Goal: Task Accomplishment & Management: Use online tool/utility

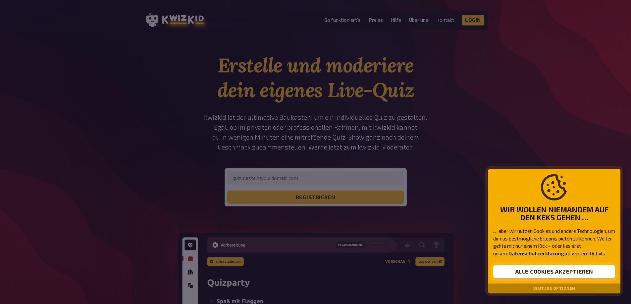
click at [553, 269] on button "Alle Cookies akzeptieren" at bounding box center [554, 271] width 122 height 13
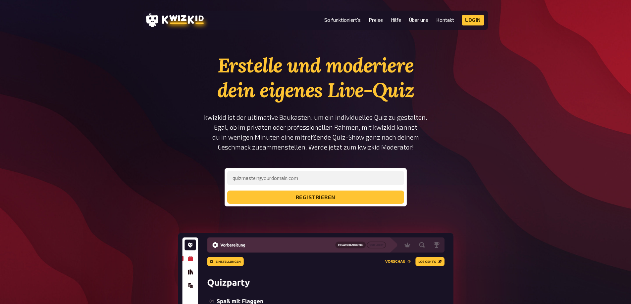
click at [372, 24] on li "Preise" at bounding box center [376, 20] width 14 height 11
click at [376, 20] on link "Preise" at bounding box center [376, 20] width 14 height 6
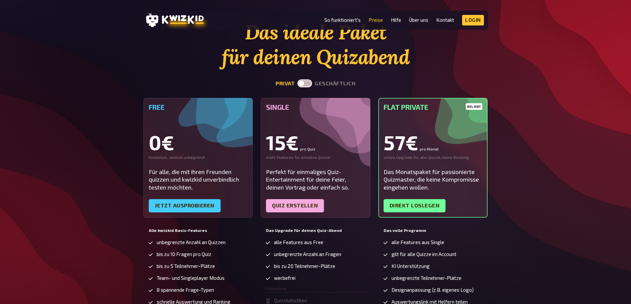
scroll to position [66, 0]
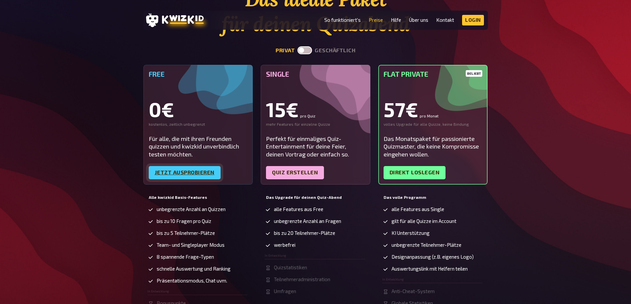
click at [200, 172] on link "Jetzt ausprobieren" at bounding box center [185, 172] width 72 height 13
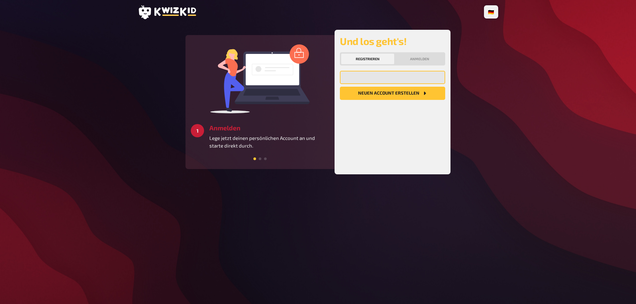
click at [381, 82] on input "email" at bounding box center [392, 77] width 105 height 13
type input "[EMAIL_ADDRESS][PERSON_NAME][DOMAIN_NAME]"
click at [392, 100] on button "Neuen Account Erstellen" at bounding box center [392, 93] width 105 height 13
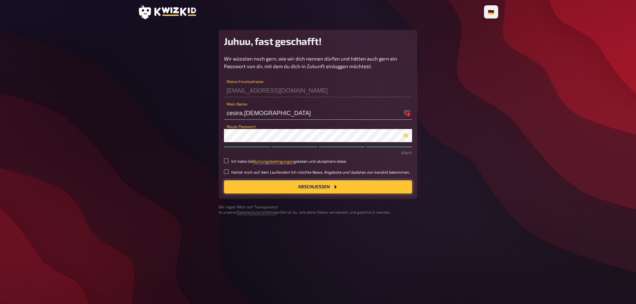
click at [311, 194] on button "Abschließen" at bounding box center [318, 186] width 188 height 13
click at [229, 164] on label "Ich habe die Nutzungsbedingungen gelesen und akzeptiere diese." at bounding box center [318, 162] width 188 height 6
click at [229, 163] on input "Ich habe die Nutzungsbedingungen gelesen und akzeptiere diese." at bounding box center [226, 161] width 5 height 5
checkbox input "true"
click at [309, 194] on button "Abschließen" at bounding box center [318, 186] width 188 height 13
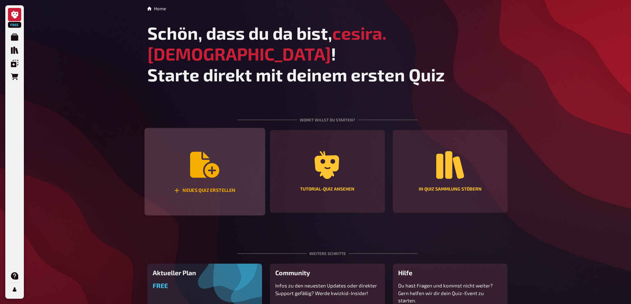
click at [229, 178] on div "Neues Quiz erstellen" at bounding box center [204, 172] width 121 height 88
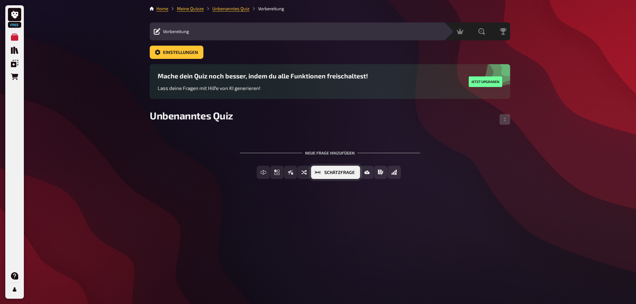
click at [351, 175] on span "Schätzfrage" at bounding box center [339, 173] width 30 height 5
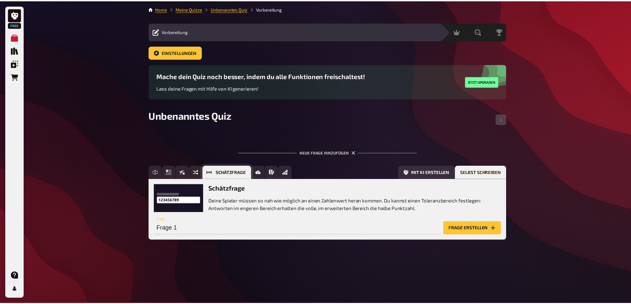
scroll to position [10, 0]
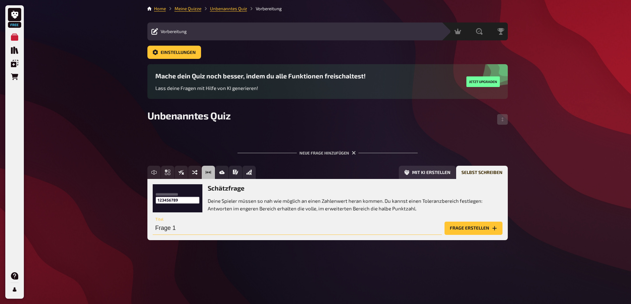
click at [298, 235] on input "Frage 1" at bounding box center [297, 228] width 289 height 13
type input "v"
click at [211, 235] on input "text" at bounding box center [297, 228] width 289 height 13
paste input "Domande di stima relative alle importazioni generali in Svizzera"
type input "Domande di stima relative alle importazioni generali in Svizzera"
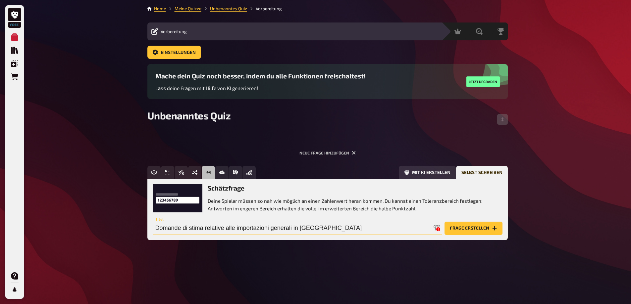
click at [444, 222] on button "Frage erstellen" at bounding box center [473, 228] width 58 height 13
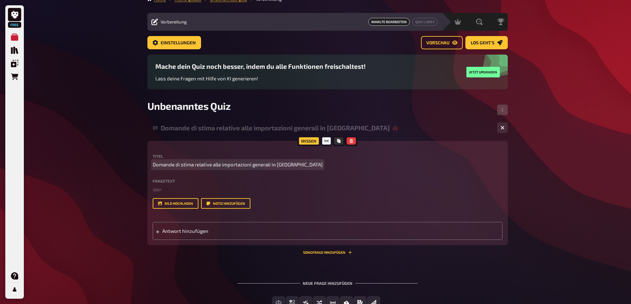
click at [255, 169] on span "Domande di stima relative alle importazioni generali in Svizzera" at bounding box center [238, 165] width 170 height 8
click at [285, 169] on span "Domande di stima relative alle importazioni generali in Svizzera" at bounding box center [238, 165] width 170 height 8
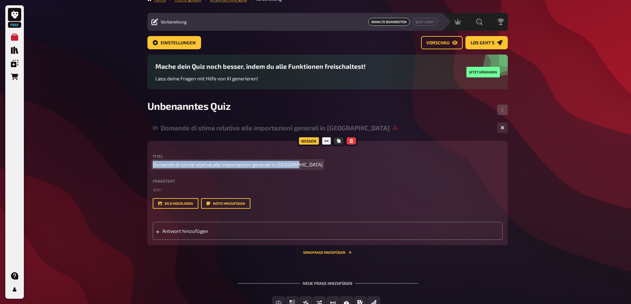
click at [294, 169] on span "Domande di stima relative alle importazioni generali in Svizzera" at bounding box center [238, 165] width 170 height 8
drag, startPoint x: 298, startPoint y: 188, endPoint x: 298, endPoint y: 182, distance: 5.6
click at [297, 169] on p "Domande di stima relative alle importazioni generali in Svizzera" at bounding box center [328, 165] width 350 height 8
click at [298, 169] on p "Domande di stima relative alle importazioni generali in Svizzera" at bounding box center [328, 165] width 350 height 8
click at [294, 169] on span "Domande di stima relative alle importazioni generali in Svizzera" at bounding box center [238, 165] width 170 height 8
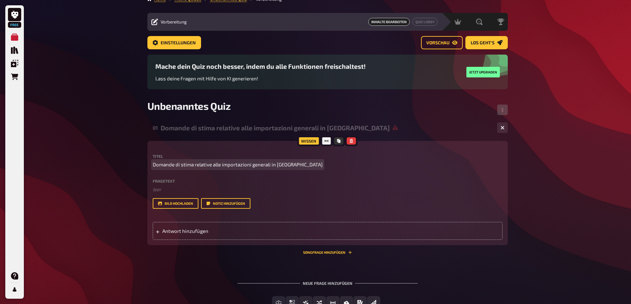
click at [294, 169] on span "Domande di stima relative alle importazioni generali in Svizzera" at bounding box center [238, 165] width 170 height 8
click at [252, 169] on span "Domande di stima relative alle importazioni generali in Svizzera" at bounding box center [238, 165] width 170 height 8
drag, startPoint x: 294, startPoint y: 186, endPoint x: 135, endPoint y: 184, distance: 159.6
click at [135, 184] on div "Free Meine Quizze Quiz Sammlung Einblendungen Bestellungen Hilfe Profil Home Me…" at bounding box center [315, 171] width 631 height 362
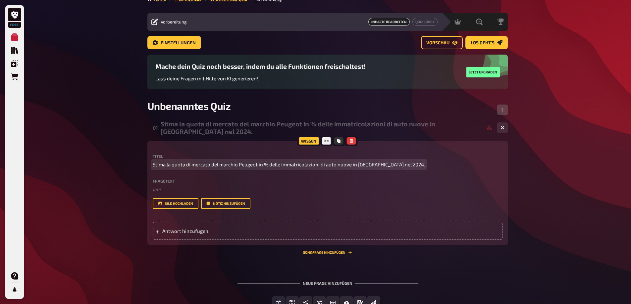
click at [188, 169] on span "Stima la quota di mercato del marchio Peugeot in % delle immatricolazioni di au…" at bounding box center [289, 165] width 272 height 8
click at [313, 169] on span "Stima la quota di mercato del marchio Peugeot in % delle immatricolazioni di au…" at bounding box center [289, 165] width 272 height 8
click at [395, 169] on span "Stima la quota di mercato del marchio Peugeot in % delle immatricolazioni di au…" at bounding box center [289, 165] width 272 height 8
click at [397, 169] on span "Stima la quota di mercato del marchio Peugeot in % delle immatricolazioni di au…" at bounding box center [289, 165] width 272 height 8
click at [178, 169] on span "Stima la quota di mercato del marchio Peugeot in % delle immatricolazioni di au…" at bounding box center [289, 165] width 272 height 8
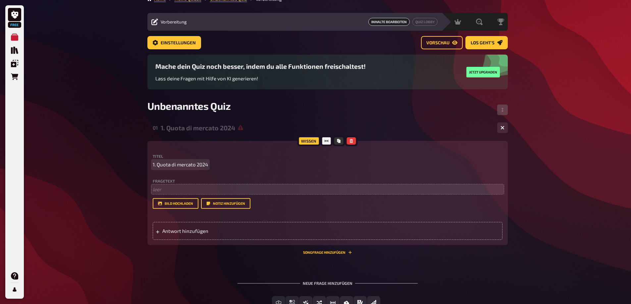
click at [163, 193] on p "﻿ leer" at bounding box center [328, 190] width 350 height 8
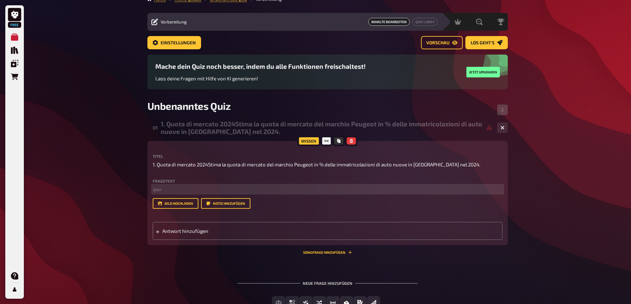
click at [163, 193] on p "﻿ leer" at bounding box center [328, 190] width 350 height 8
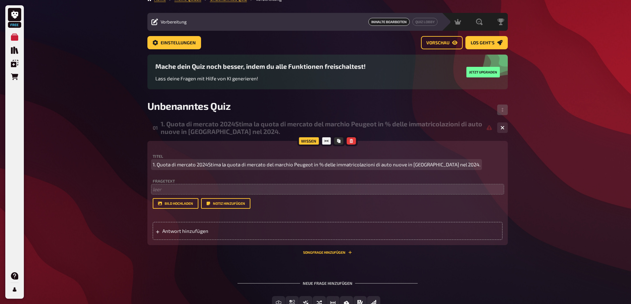
drag, startPoint x: 209, startPoint y: 184, endPoint x: 464, endPoint y: 187, distance: 255.3
click at [464, 169] on p "1. Quota di mercato 2024Stima la quota di mercato del marchio Peugeot in % dell…" at bounding box center [328, 165] width 350 height 8
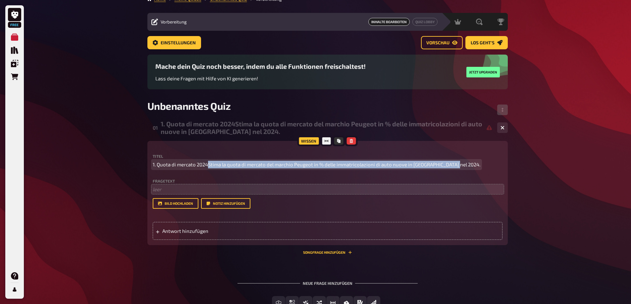
drag, startPoint x: 453, startPoint y: 184, endPoint x: 208, endPoint y: 184, distance: 245.1
click at [208, 169] on span "1. Quota di mercato 2024Stima la quota di mercato del marchio Peugeot in % dell…" at bounding box center [317, 165] width 328 height 8
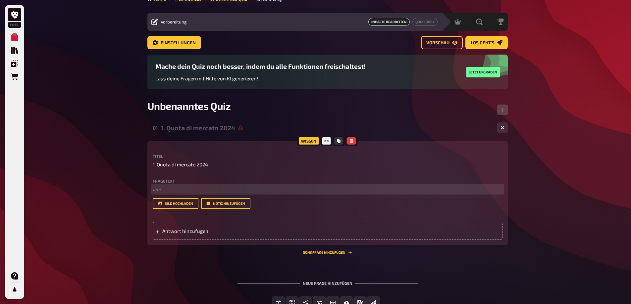
click at [158, 193] on p "﻿ leer" at bounding box center [328, 190] width 350 height 8
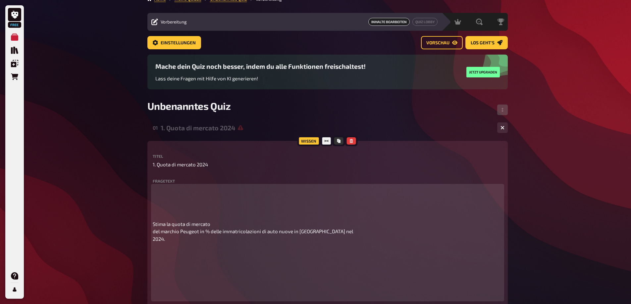
click at [158, 215] on p at bounding box center [328, 201] width 350 height 30
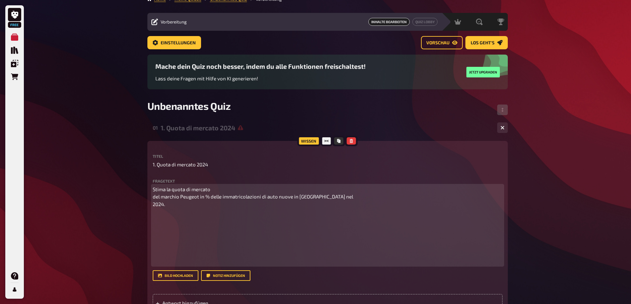
click at [164, 207] on span "Stima la quota di mercato del marchio Peugeot in % delle immatricolazioni di au…" at bounding box center [253, 196] width 200 height 21
click at [169, 208] on p "Stima la quota di mercato del marchio Peugeot in % delle immatricolazioni di au…" at bounding box center [328, 197] width 350 height 23
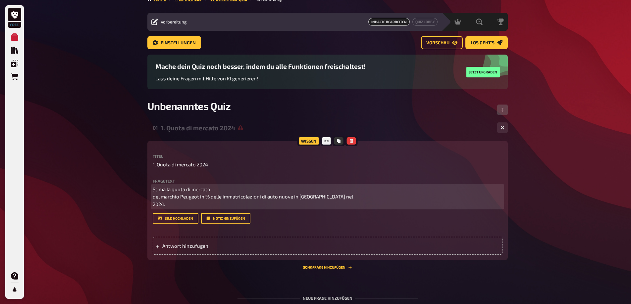
click at [246, 208] on p "Stima la quota di mercato del marchio Peugeot in % delle immatricolazioni di au…" at bounding box center [328, 197] width 350 height 23
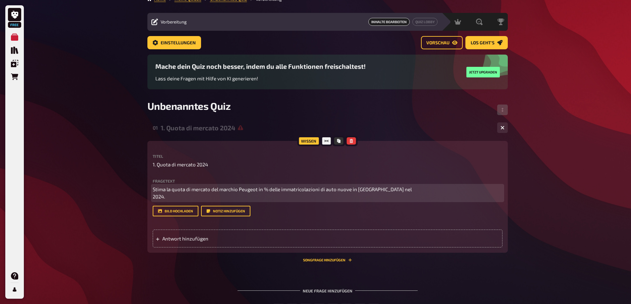
click at [445, 201] on p "Stima la quota di mercato del marchio Peugeot in % delle immatricolazioni di au…" at bounding box center [328, 193] width 350 height 15
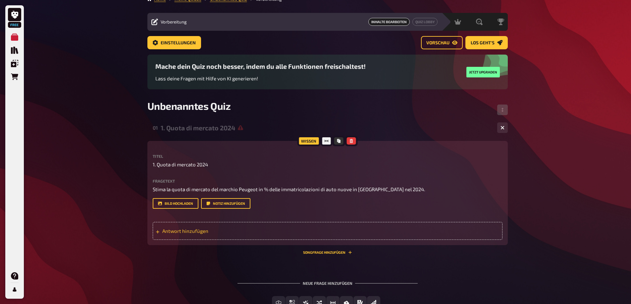
click at [194, 234] on span "Antwort hinzufügen" at bounding box center [213, 231] width 103 height 6
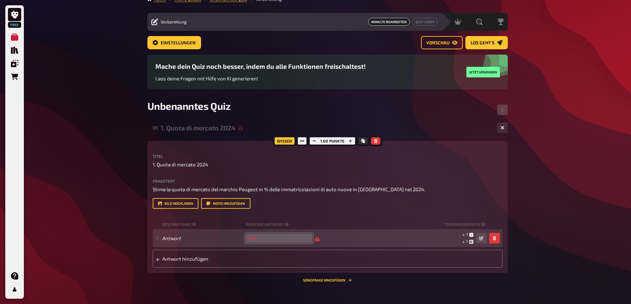
click at [273, 243] on input "number" at bounding box center [279, 238] width 66 height 9
type input "3.7"
click at [381, 245] on div "± 0,2 ± 0,7 ± 3,7" at bounding box center [401, 238] width 172 height 13
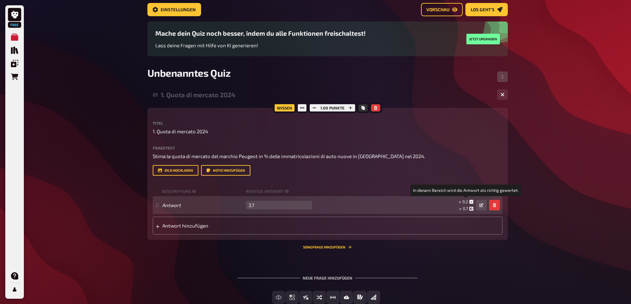
click at [459, 205] on small "± 0,2" at bounding box center [466, 202] width 15 height 6
click at [468, 204] on span "0,2" at bounding box center [465, 201] width 6 height 5
click at [470, 204] on icon at bounding box center [471, 202] width 4 height 4
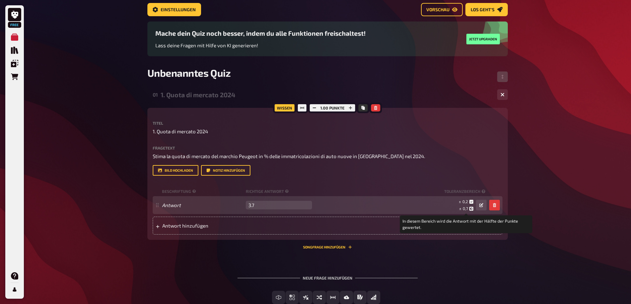
click at [471, 212] on small "± 0,7" at bounding box center [466, 209] width 14 height 6
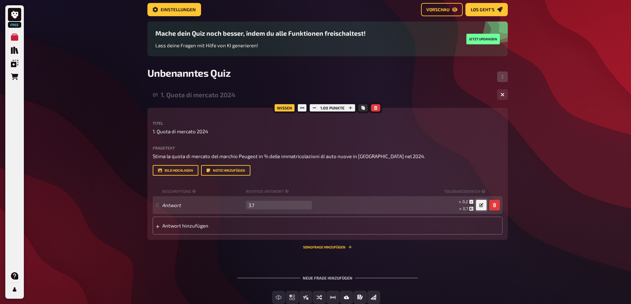
click at [477, 211] on button "button" at bounding box center [481, 205] width 11 height 11
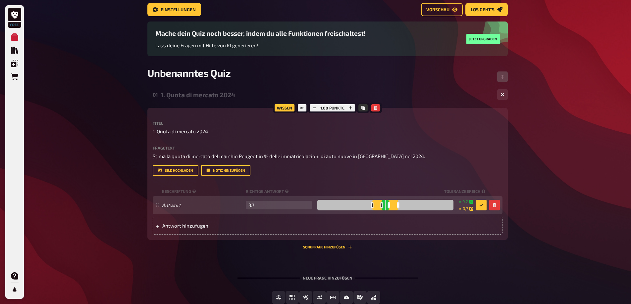
click at [383, 211] on div at bounding box center [385, 205] width 136 height 11
click at [384, 211] on div at bounding box center [385, 205] width 136 height 11
click at [470, 204] on icon at bounding box center [471, 202] width 4 height 4
drag, startPoint x: 466, startPoint y: 225, endPoint x: 462, endPoint y: 225, distance: 3.6
click at [462, 205] on span "0,2" at bounding box center [465, 202] width 6 height 6
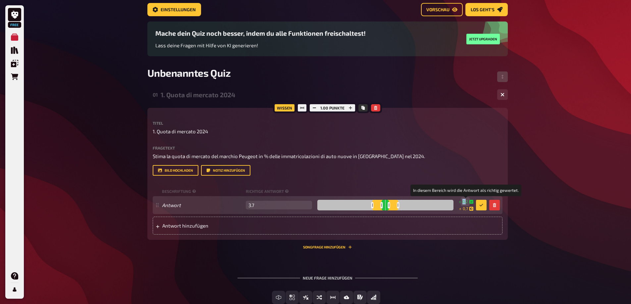
click at [463, 205] on span "0,2" at bounding box center [465, 202] width 6 height 6
click at [468, 205] on small "± 0,2" at bounding box center [466, 202] width 15 height 6
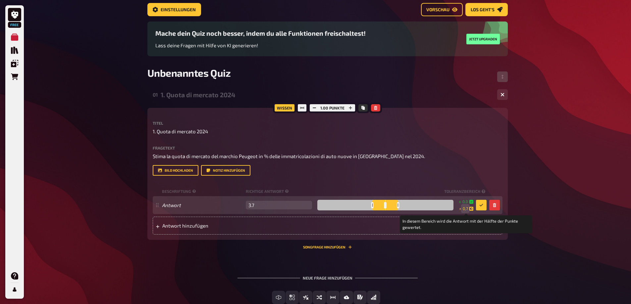
click at [465, 212] on span "0,7" at bounding box center [465, 209] width 5 height 6
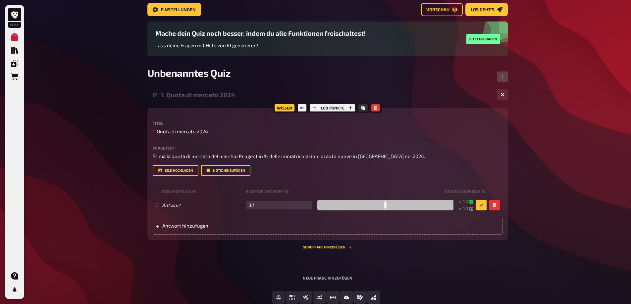
click at [457, 249] on div "Wissen 1.00 Punkte Titel 1. Quota di mercato 2024 Fragetext Stima la quota di m…" at bounding box center [327, 178] width 360 height 141
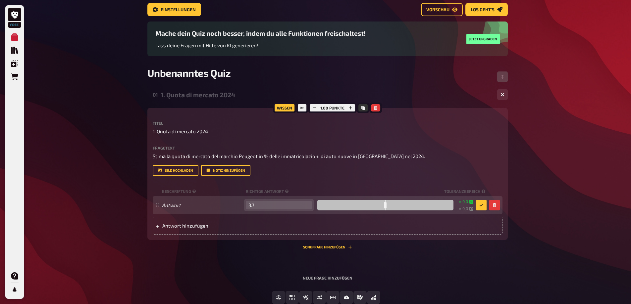
click at [271, 210] on input "3.7" at bounding box center [279, 205] width 66 height 9
click at [484, 211] on button "button" at bounding box center [481, 205] width 11 height 11
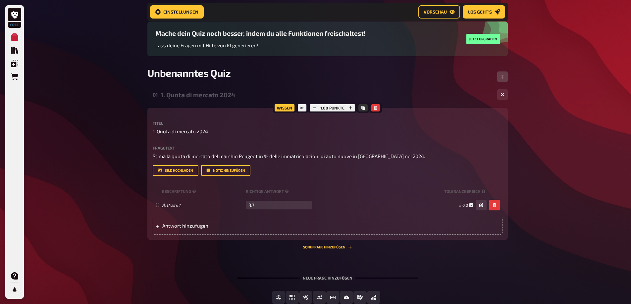
scroll to position [81, 0]
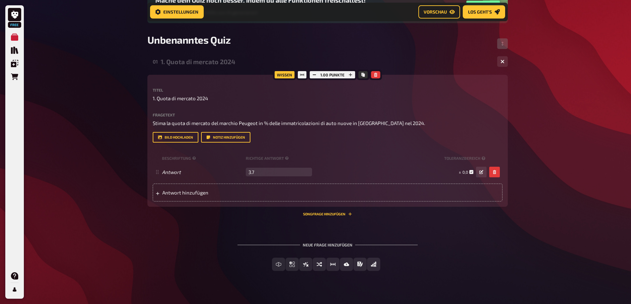
click at [334, 253] on div "Neue Frage hinzufügen" at bounding box center [327, 242] width 180 height 21
click at [367, 253] on div "Neue Frage hinzufügen" at bounding box center [327, 242] width 180 height 21
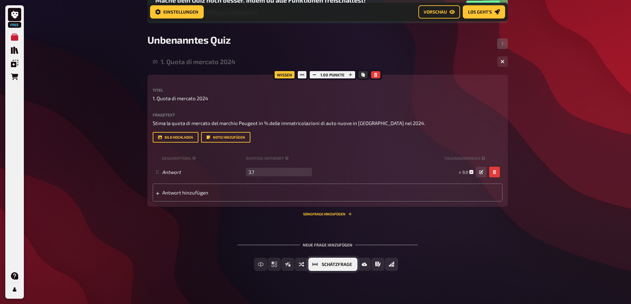
click at [346, 267] on span "Schätzfrage" at bounding box center [337, 265] width 30 height 5
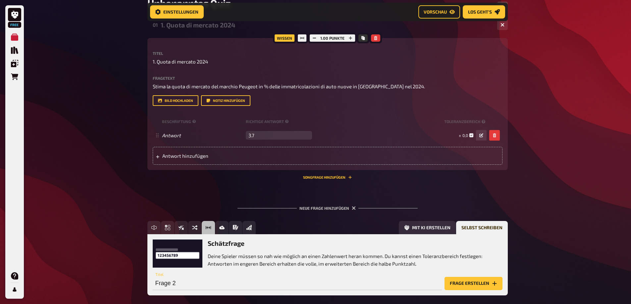
scroll to position [151, 0]
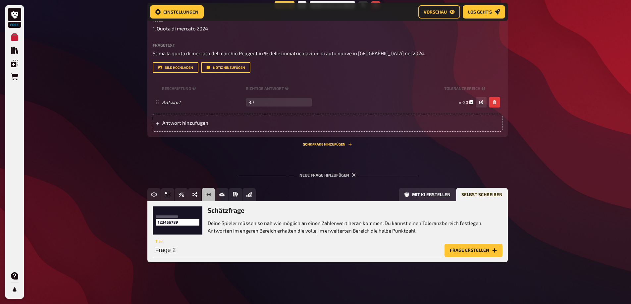
click at [463, 262] on div "Schätzfrage Deine Spieler müssen so nah wie möglich an einen Zahlenwert heran k…" at bounding box center [327, 231] width 360 height 61
click at [463, 257] on button "Frage erstellen" at bounding box center [473, 250] width 58 height 13
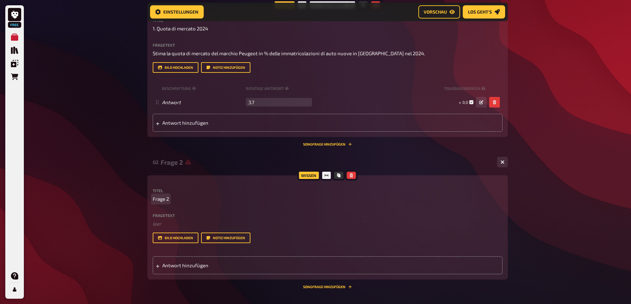
click at [160, 203] on span "Frage 2" at bounding box center [161, 199] width 16 height 8
drag, startPoint x: 169, startPoint y: 218, endPoint x: 148, endPoint y: 217, distance: 20.9
click at [148, 217] on div "Wissen Titel Frage 2 Fragetext ﻿ leer Hier hinziehen für Dateiupload Bild hochl…" at bounding box center [327, 228] width 360 height 104
drag, startPoint x: 154, startPoint y: 221, endPoint x: 234, endPoint y: 223, distance: 80.8
click at [234, 203] on p "Frage 2" at bounding box center [328, 199] width 350 height 8
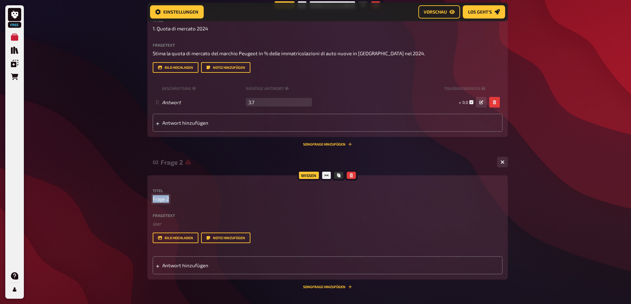
paste span
click at [160, 218] on label "Fragetext" at bounding box center [328, 216] width 350 height 4
click at [167, 218] on label "Fragetext" at bounding box center [328, 216] width 350 height 4
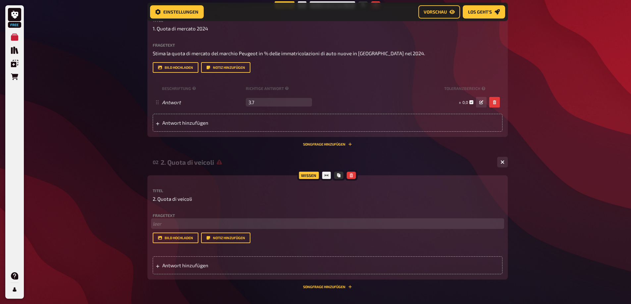
click at [165, 228] on p "﻿ leer" at bounding box center [328, 224] width 350 height 8
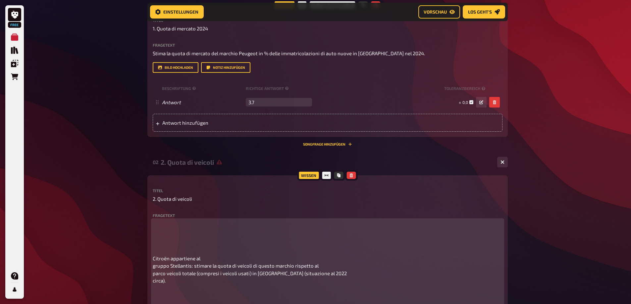
click at [165, 250] on p at bounding box center [328, 235] width 350 height 30
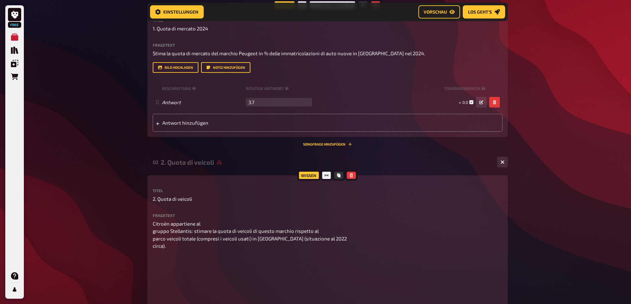
click at [208, 242] on div "Fragetext Citroën appartiene al gruppo Stellantis: stimare la quota di veicoli …" at bounding box center [328, 261] width 350 height 94
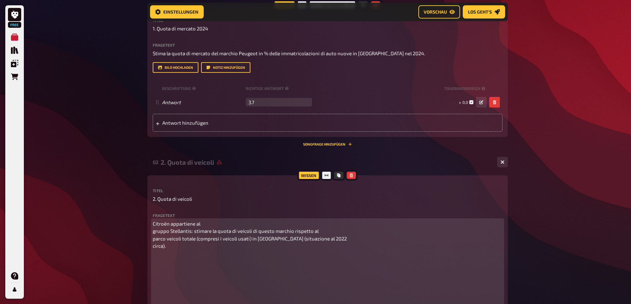
click at [216, 249] on span "Citroën appartiene al gruppo Stellantis: stimare la quota di veicoli di questo …" at bounding box center [250, 235] width 194 height 28
click at [212, 248] on p "Citroën appartiene al gruppo Stellantis: stimare la quota di veicoli di questo …" at bounding box center [328, 235] width 350 height 30
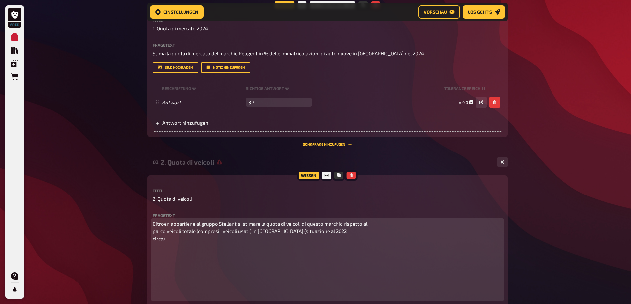
click at [382, 243] on p "Citroën appartiene al gruppo Stellantis: stimare la quota di veicoli di questo …" at bounding box center [328, 231] width 350 height 23
click at [473, 242] on span "Citroën appartiene al gruppo Stellantis: stimare la quota di veicoli di questo …" at bounding box center [313, 231] width 321 height 21
click at [222, 243] on p "Citroën appartiene al gruppo Stellantis: stimare la quota di veicoli di questo …" at bounding box center [328, 231] width 350 height 23
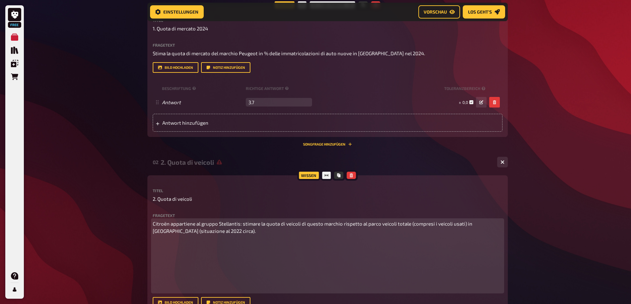
scroll to position [217, 0]
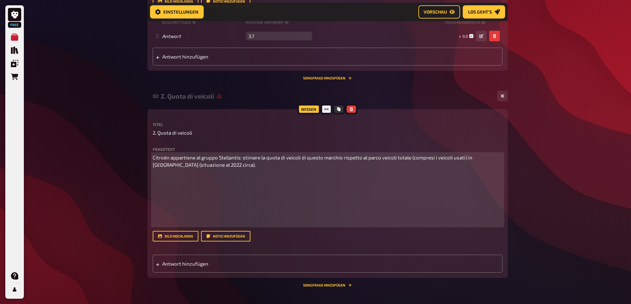
click at [211, 226] on p at bounding box center [328, 200] width 350 height 52
click at [207, 226] on p at bounding box center [328, 200] width 350 height 52
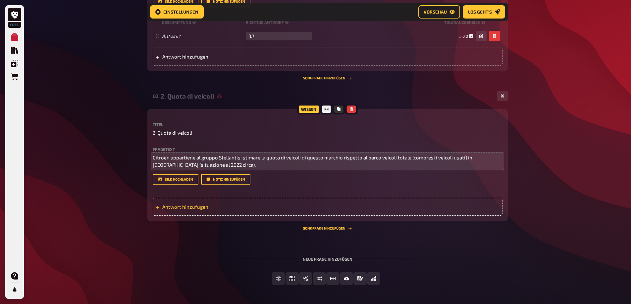
click at [206, 210] on span "Antwort hinzufügen" at bounding box center [213, 207] width 103 height 6
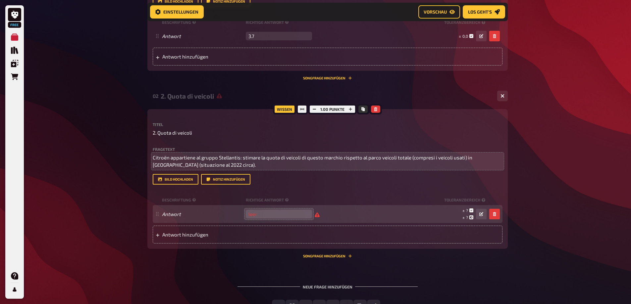
click at [254, 219] on input "number" at bounding box center [279, 214] width 66 height 9
click at [271, 219] on input "129321" at bounding box center [279, 214] width 66 height 9
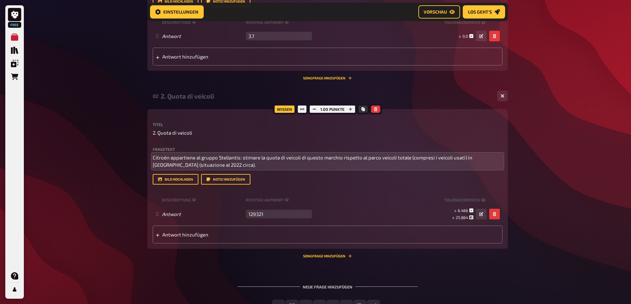
type input "129321"
click at [339, 295] on div "Neue Frage hinzufügen" at bounding box center [327, 284] width 180 height 21
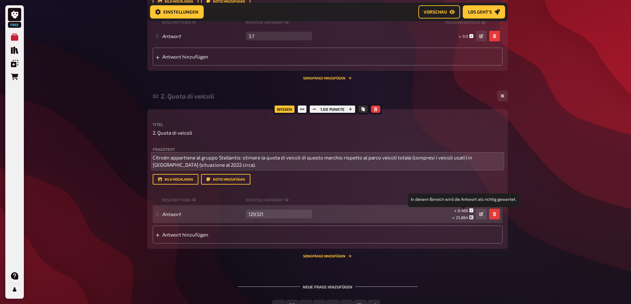
click at [466, 213] on span "6.466" at bounding box center [463, 210] width 10 height 5
drag, startPoint x: 468, startPoint y: 233, endPoint x: 448, endPoint y: 233, distance: 19.2
click at [448, 221] on div "± 6.466 ± 25.864" at bounding box center [460, 214] width 25 height 13
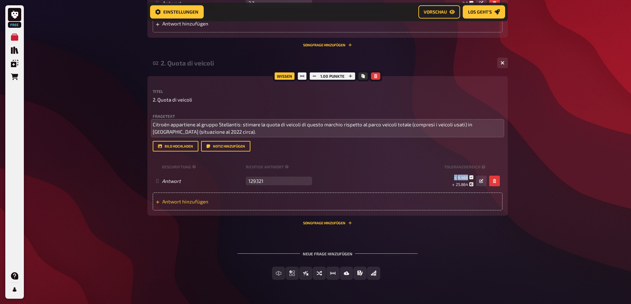
scroll to position [283, 0]
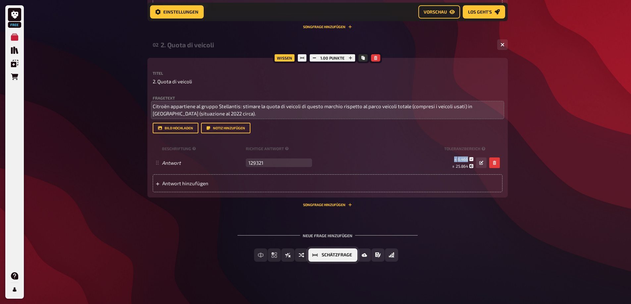
click at [347, 258] on span "Schätzfrage" at bounding box center [337, 255] width 30 height 5
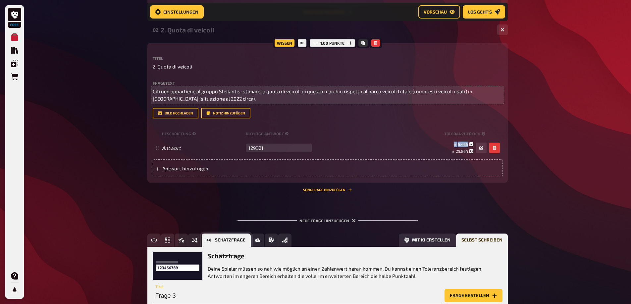
scroll to position [364, 0]
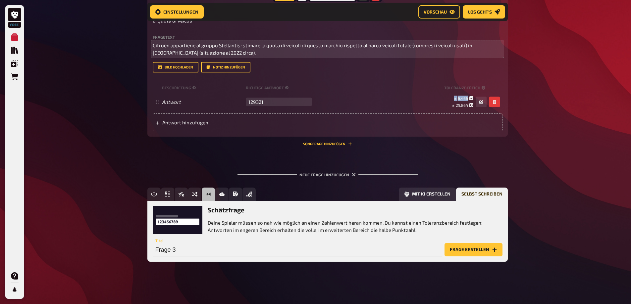
click at [475, 252] on button "Frage erstellen" at bounding box center [473, 249] width 58 height 13
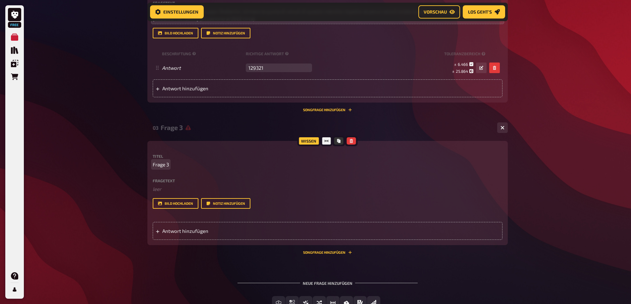
click at [162, 169] on span "Frage 3" at bounding box center [161, 165] width 16 height 8
drag, startPoint x: 168, startPoint y: 188, endPoint x: 148, endPoint y: 186, distance: 20.2
click at [148, 186] on div "Wissen Titel Frage 3 Fragetext ﻿ leer Hier hinziehen für Dateiupload Bild hochl…" at bounding box center [327, 193] width 360 height 104
paste span
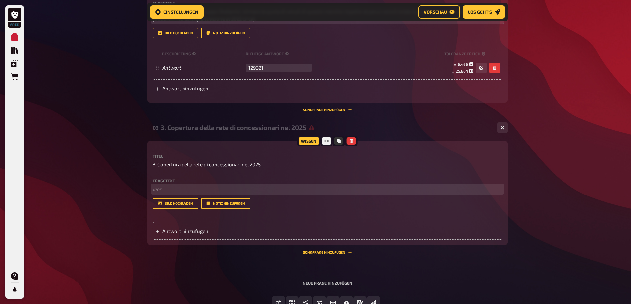
click at [156, 193] on p "﻿ leer" at bounding box center [328, 189] width 350 height 8
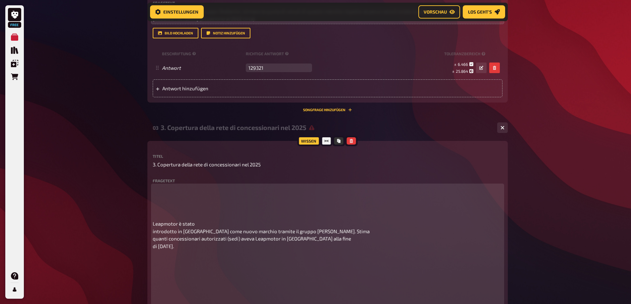
click at [159, 215] on p at bounding box center [328, 200] width 350 height 30
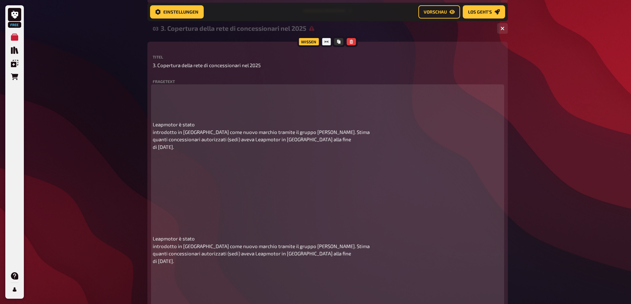
scroll to position [529, 0]
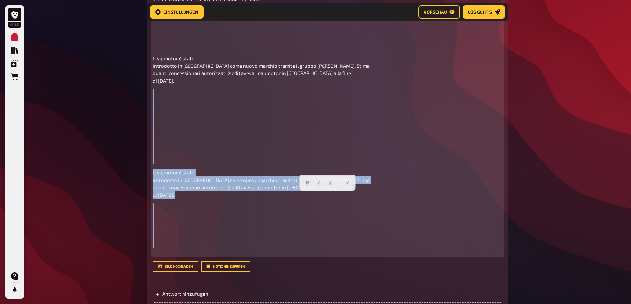
drag, startPoint x: 163, startPoint y: 278, endPoint x: 154, endPoint y: 115, distance: 162.5
click at [154, 115] on div "Leapmotor è stato introdotto in Svizzera come nuovo marchio tramite il gruppo E…" at bounding box center [328, 138] width 350 height 236
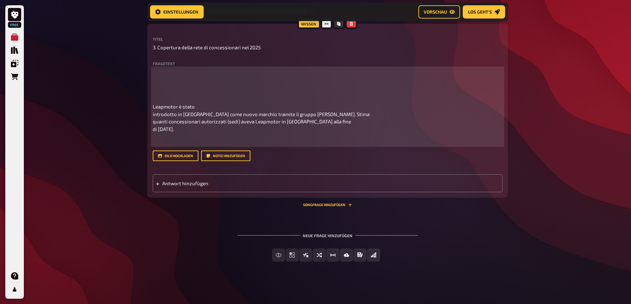
scroll to position [496, 0]
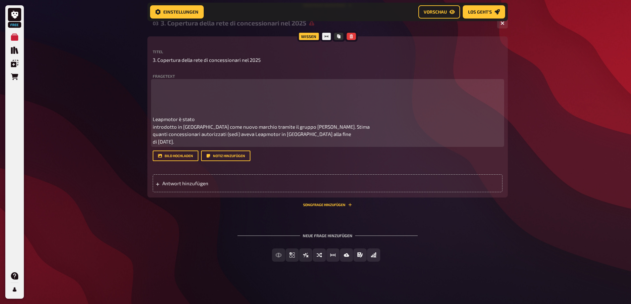
click at [155, 105] on p at bounding box center [328, 96] width 350 height 30
click at [157, 106] on p at bounding box center [328, 96] width 350 height 30
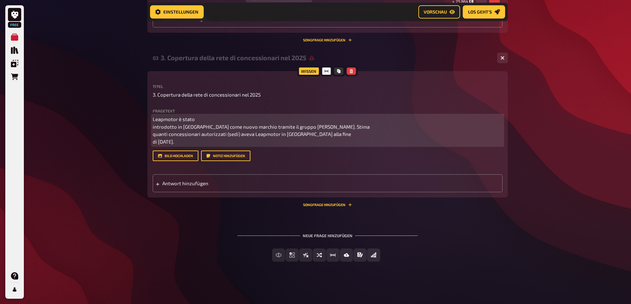
scroll to position [462, 0]
click at [222, 118] on p "Leapmotor è stato introdotto in Svizzera come nuovo marchio tramite il gruppo E…" at bounding box center [328, 131] width 350 height 30
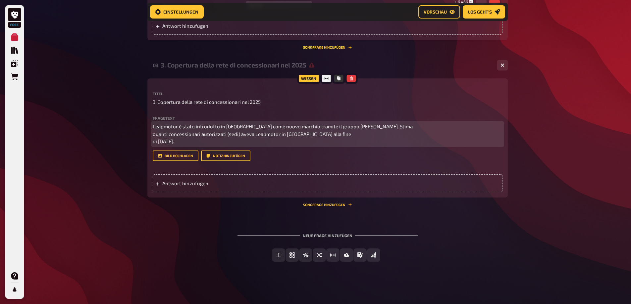
click at [372, 125] on p "Leapmotor è stato introdotto in Svizzera come nuovo marchio tramite il gruppo E…" at bounding box center [328, 134] width 350 height 23
click at [233, 129] on p "Leapmotor è stato introdotto in Svizzera come nuovo marchio tramite il gruppo E…" at bounding box center [328, 134] width 350 height 23
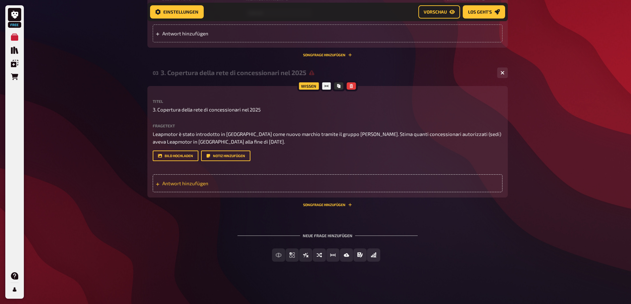
click at [204, 180] on span "Antwort hinzufügen" at bounding box center [213, 183] width 103 height 6
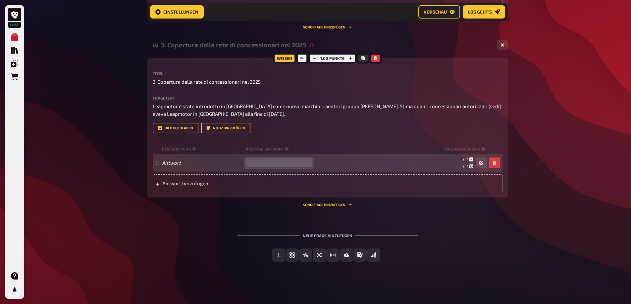
click at [256, 167] on input "number" at bounding box center [279, 163] width 66 height 9
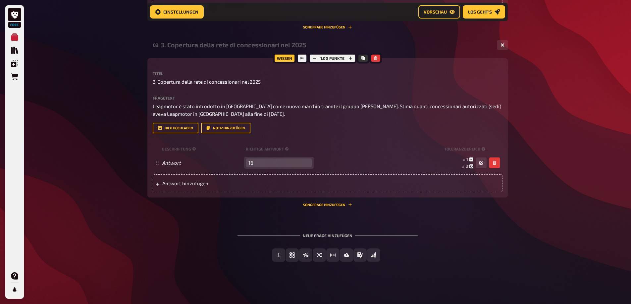
type input "16"
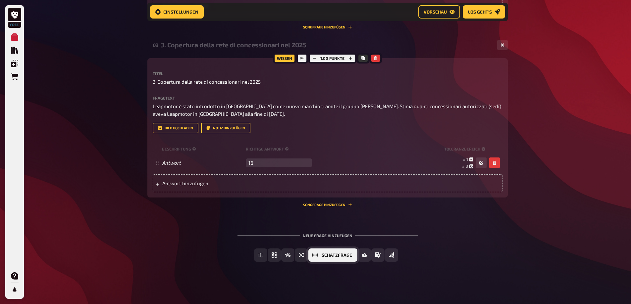
click at [324, 258] on span "Schätzfrage" at bounding box center [337, 255] width 30 height 5
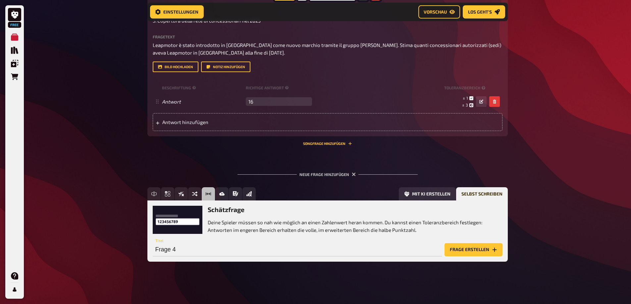
click at [458, 248] on button "Frage erstellen" at bounding box center [473, 249] width 58 height 13
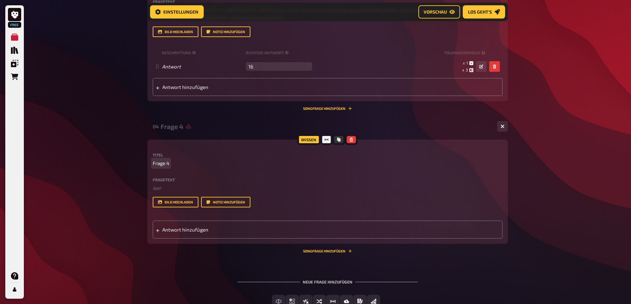
click at [162, 167] on span "Frage 4" at bounding box center [161, 164] width 17 height 8
drag, startPoint x: 168, startPoint y: 189, endPoint x: 138, endPoint y: 187, distance: 30.2
paste span
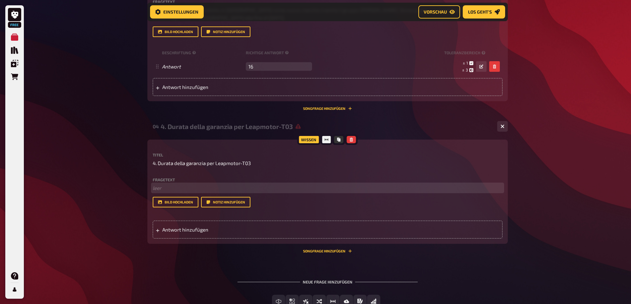
click at [156, 192] on p "﻿ leer" at bounding box center [328, 188] width 350 height 8
click at [164, 192] on p "﻿ leer" at bounding box center [328, 188] width 350 height 8
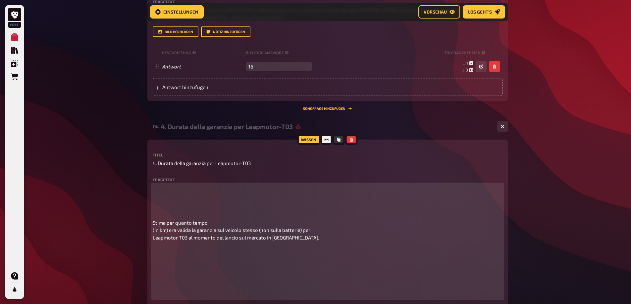
click at [160, 242] on div "Stima per quanto tempo (in km) era valida la garanzia sul veicolo stesso (non s…" at bounding box center [328, 241] width 350 height 114
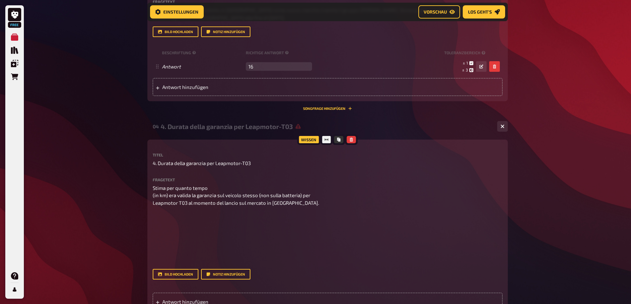
click at [209, 208] on div "Fragetext Stima per quanto tempo (in km) era valida la garanzia sul veicolo ste…" at bounding box center [328, 221] width 350 height 86
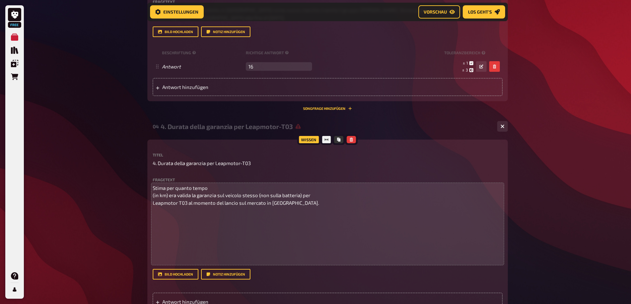
click at [210, 210] on div "Fragetext Stima per quanto tempo (in km) era valida la garanzia sul veicolo ste…" at bounding box center [328, 221] width 350 height 86
click at [210, 207] on p "Stima per quanto tempo (in km) era valida la garanzia sul veicolo stesso (non s…" at bounding box center [328, 195] width 350 height 23
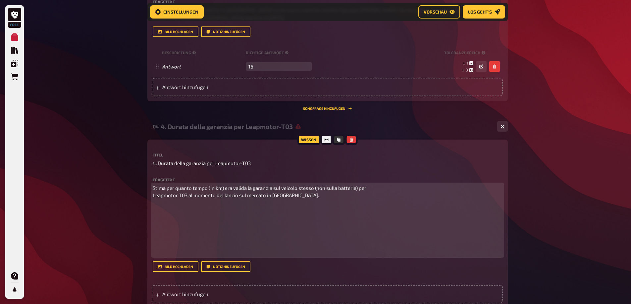
click at [332, 232] on p at bounding box center [328, 230] width 350 height 52
click at [161, 257] on p at bounding box center [328, 230] width 350 height 52
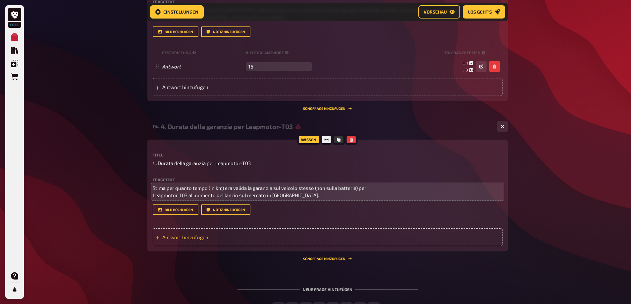
click at [183, 240] on span "Antwort hinzufügen" at bounding box center [213, 237] width 103 height 6
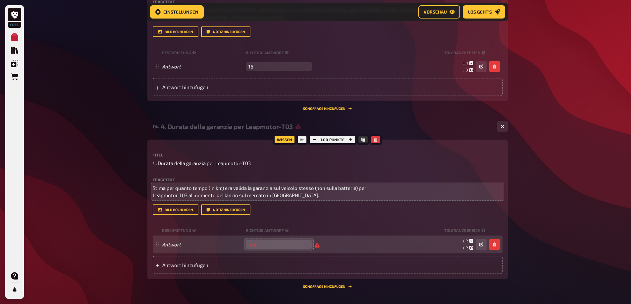
click at [266, 249] on input "number" at bounding box center [279, 244] width 66 height 9
click at [284, 249] on input "160000" at bounding box center [279, 244] width 66 height 9
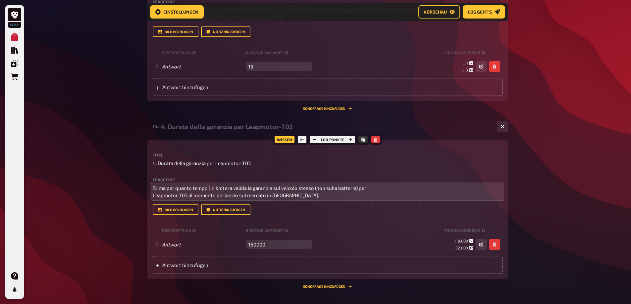
type input "160000"
click at [384, 215] on div "Fragetext Stima per quanto tempo (in km) era valida la garanzia sul veicolo ste…" at bounding box center [328, 196] width 350 height 37
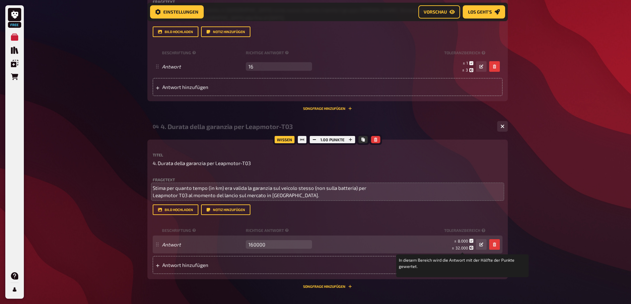
click at [466, 250] on span "32.000" at bounding box center [461, 248] width 13 height 5
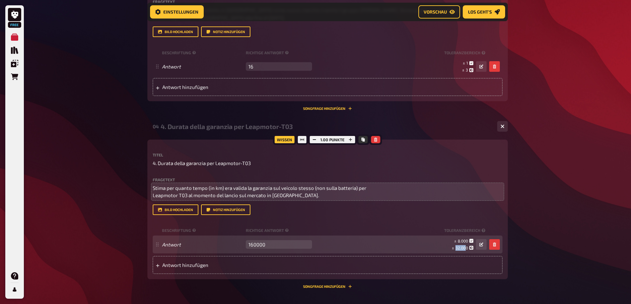
drag, startPoint x: 466, startPoint y: 273, endPoint x: 454, endPoint y: 272, distance: 12.3
click at [454, 251] on small "± 32.000" at bounding box center [463, 248] width 22 height 6
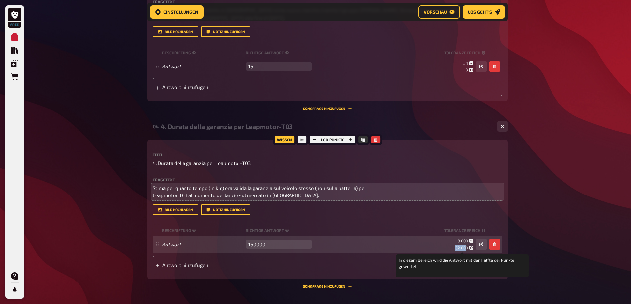
click at [456, 250] on span "32.000" at bounding box center [461, 248] width 13 height 5
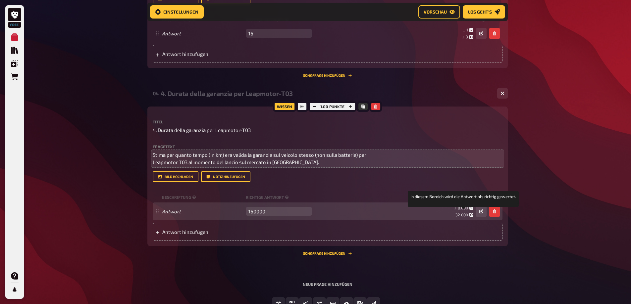
scroll to position [510, 0]
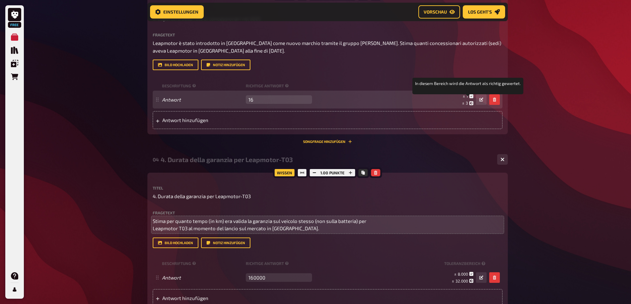
click at [469, 98] on icon at bounding box center [471, 96] width 4 height 4
click at [464, 99] on small "± 1" at bounding box center [468, 96] width 11 height 6
click at [466, 98] on span "1" at bounding box center [467, 96] width 2 height 5
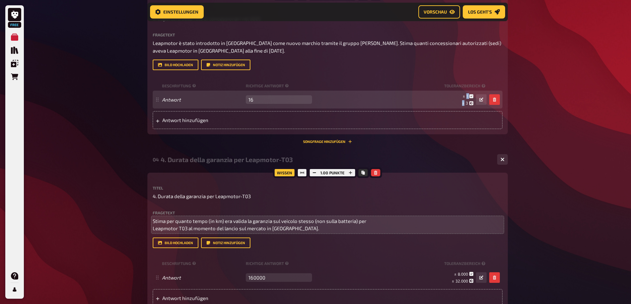
click at [469, 99] on small "± 1" at bounding box center [468, 96] width 11 height 6
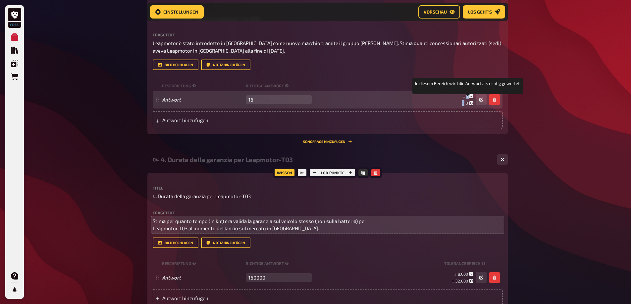
click at [466, 99] on small "± 1" at bounding box center [468, 96] width 11 height 6
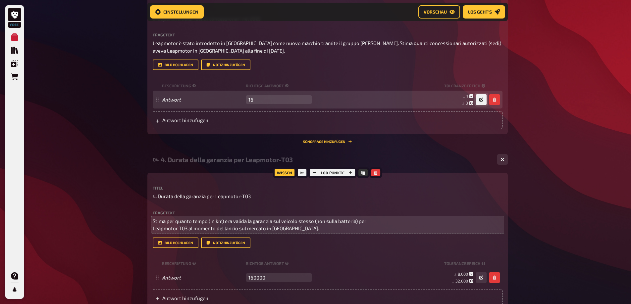
click at [485, 105] on button "button" at bounding box center [481, 99] width 11 height 11
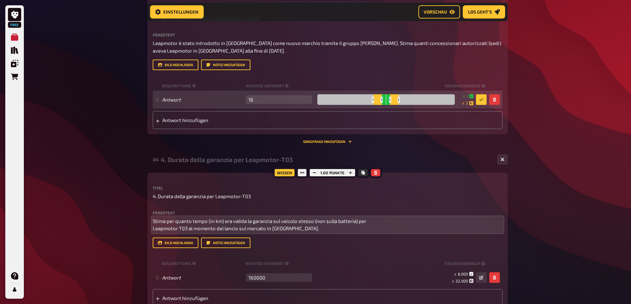
click at [385, 105] on div at bounding box center [385, 99] width 137 height 11
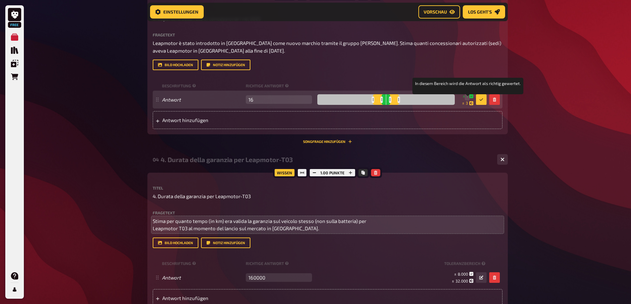
click at [467, 99] on span "1" at bounding box center [467, 96] width 2 height 6
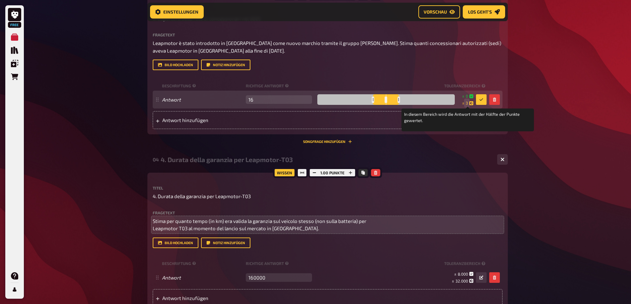
click at [467, 106] on span "3" at bounding box center [467, 103] width 2 height 6
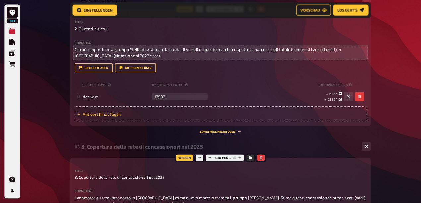
scroll to position [316, 0]
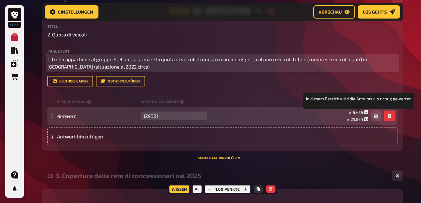
click at [362, 115] on small "± 6.466" at bounding box center [358, 113] width 19 height 6
click at [351, 115] on small "± 6.466" at bounding box center [358, 113] width 19 height 6
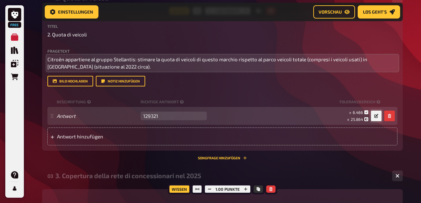
click at [373, 121] on button "button" at bounding box center [376, 116] width 11 height 11
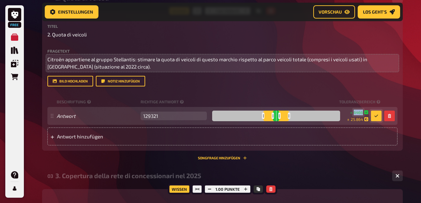
drag, startPoint x: 353, startPoint y: 135, endPoint x: 371, endPoint y: 134, distance: 17.6
click at [371, 122] on div "± 6466 ± 25.864 ± 129.321 In diesem Bereich wird die Antwort als richtig gewert…" at bounding box center [295, 116] width 172 height 13
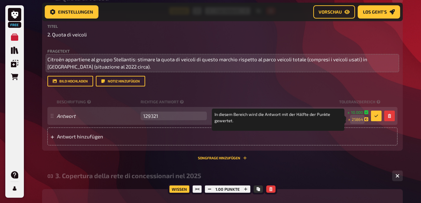
click at [352, 122] on span "25864" at bounding box center [356, 120] width 11 height 6
drag, startPoint x: 354, startPoint y: 142, endPoint x: 368, endPoint y: 141, distance: 14.0
click at [368, 122] on small "± 25864" at bounding box center [358, 120] width 20 height 6
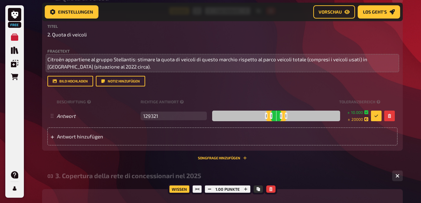
click at [406, 161] on div "Home Meine Quizze Unbenanntes Quiz Vorbereitung Vorbereitung Inhalte Bearbeiten…" at bounding box center [222, 148] width 371 height 929
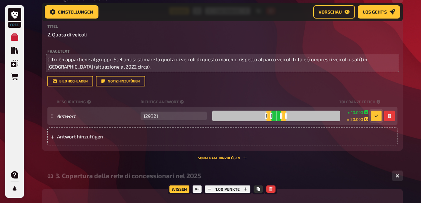
click at [379, 121] on button "button" at bounding box center [376, 116] width 11 height 11
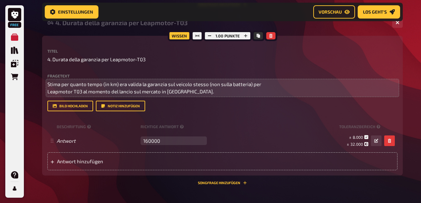
scroll to position [669, 0]
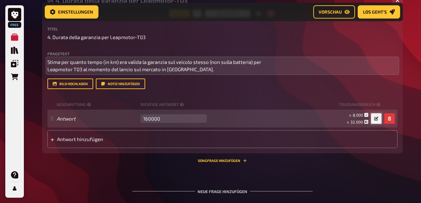
click at [376, 121] on icon "button" at bounding box center [376, 119] width 4 height 4
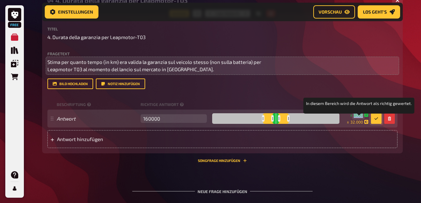
drag, startPoint x: 363, startPoint y: 140, endPoint x: 352, endPoint y: 139, distance: 10.9
click at [352, 118] on small "± 8000" at bounding box center [359, 115] width 18 height 6
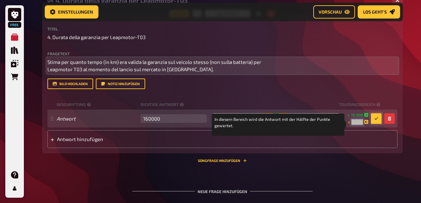
drag, startPoint x: 362, startPoint y: 147, endPoint x: 348, endPoint y: 146, distance: 13.6
click at [348, 125] on small "± 32000" at bounding box center [357, 122] width 21 height 6
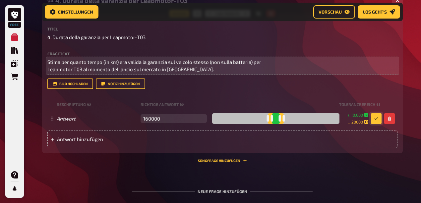
click at [378, 124] on button "button" at bounding box center [376, 118] width 11 height 11
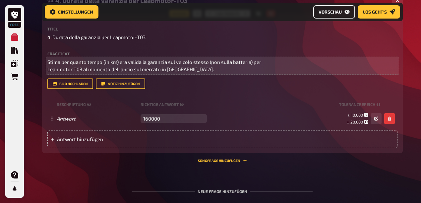
click at [332, 13] on span "Vorschau" at bounding box center [329, 12] width 23 height 5
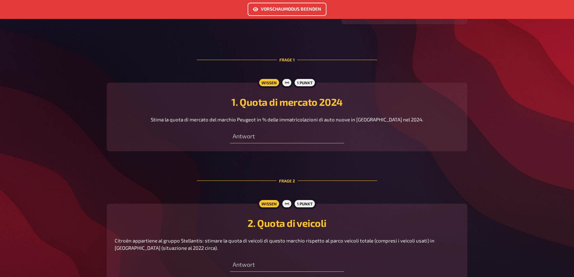
scroll to position [180, 0]
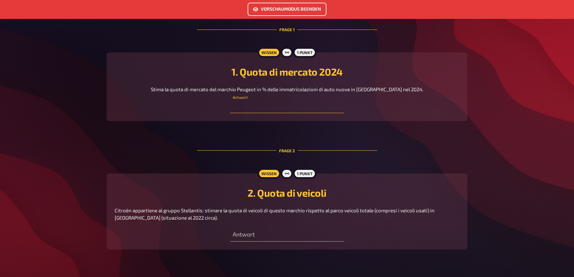
click at [271, 113] on input "number" at bounding box center [287, 106] width 114 height 13
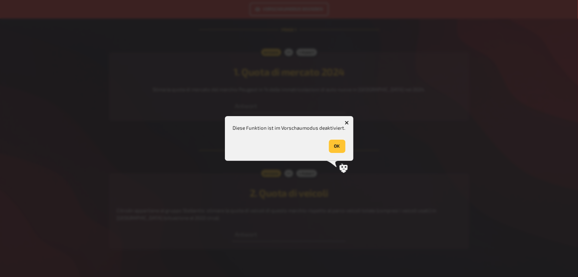
click at [331, 145] on button "OK" at bounding box center [337, 145] width 17 height 13
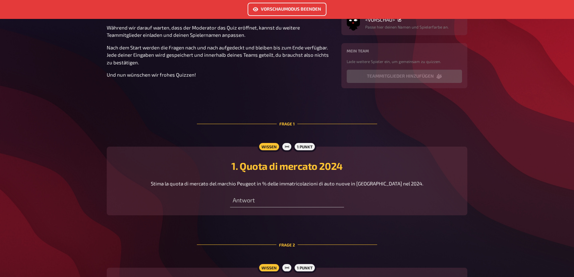
scroll to position [0, 0]
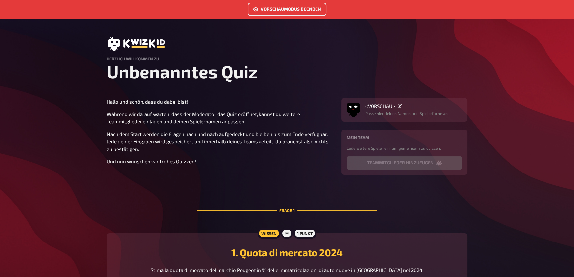
click at [351, 82] on h1 "Unbenanntes Quiz" at bounding box center [287, 71] width 360 height 21
drag, startPoint x: 455, startPoint y: 94, endPoint x: 455, endPoint y: 87, distance: 6.6
click at [455, 82] on h1 "Unbenanntes Quiz" at bounding box center [287, 71] width 360 height 21
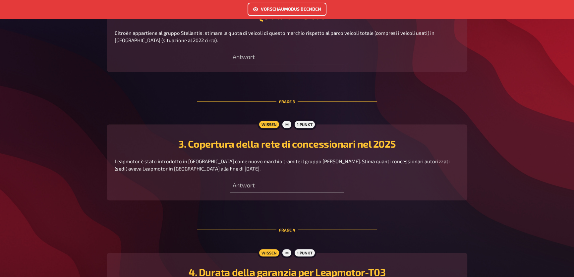
scroll to position [237, 0]
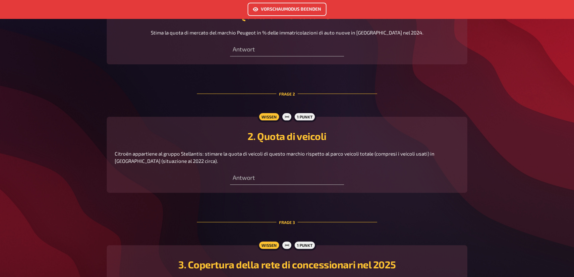
click at [311, 6] on button "Vorschaumodus beenden" at bounding box center [286, 9] width 79 height 13
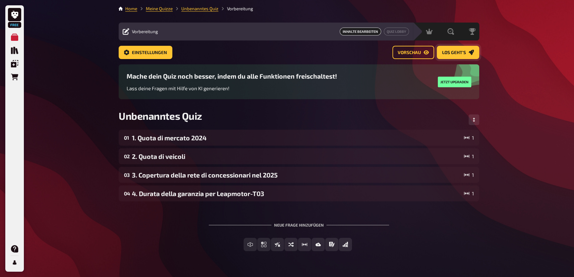
click at [470, 57] on button "Los geht's" at bounding box center [457, 52] width 42 height 13
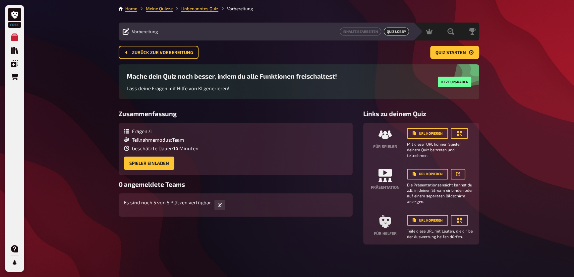
scroll to position [17, 0]
click at [436, 222] on button "URL kopieren" at bounding box center [427, 220] width 41 height 11
click at [441, 173] on button "URL kopieren" at bounding box center [427, 174] width 41 height 11
click at [436, 176] on button "URL kopieren" at bounding box center [427, 174] width 41 height 11
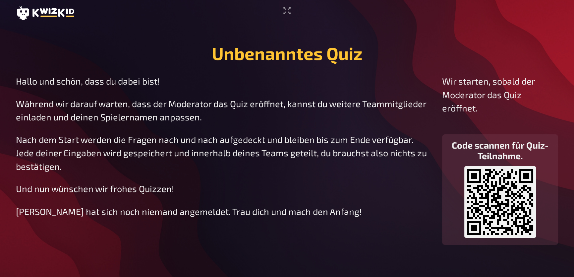
click at [396, 63] on main "Unbenanntes Quiz Hallo und schön, dass du dabei bist! Während wir darauf warten…" at bounding box center [287, 143] width 542 height 234
